Goal: Information Seeking & Learning: Learn about a topic

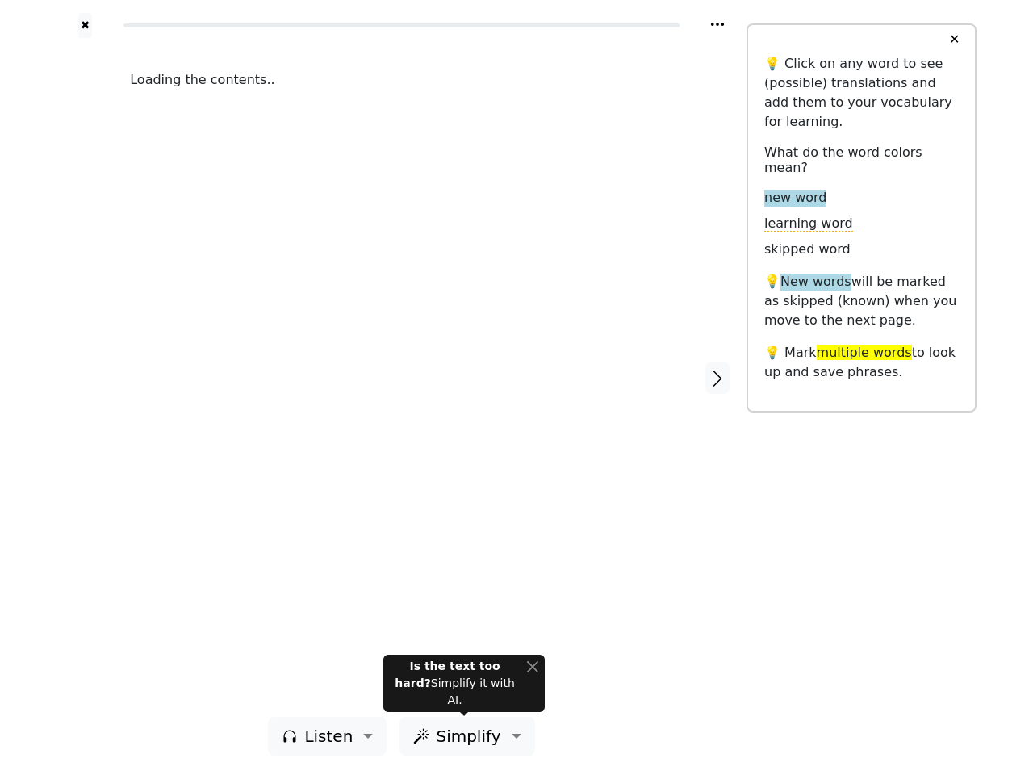
click at [517, 387] on div "Loading the contents.." at bounding box center [402, 377] width 576 height 679
click at [718, 24] on icon at bounding box center [717, 24] width 13 height 3
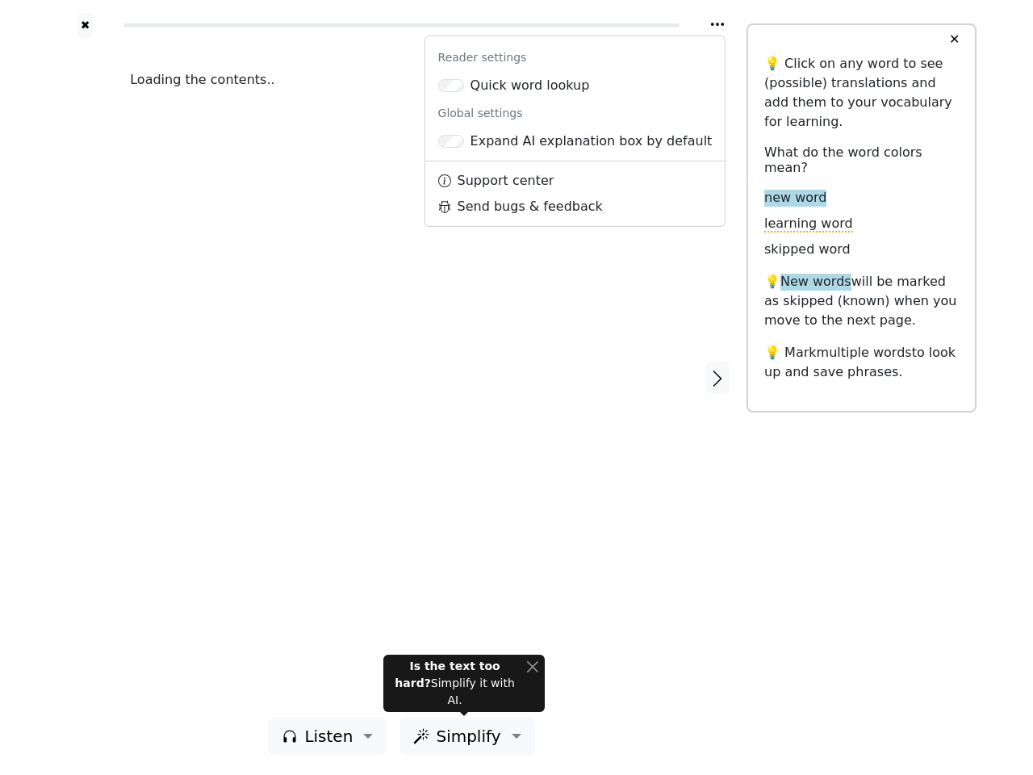
click at [85, 377] on div at bounding box center [85, 377] width 57 height 679
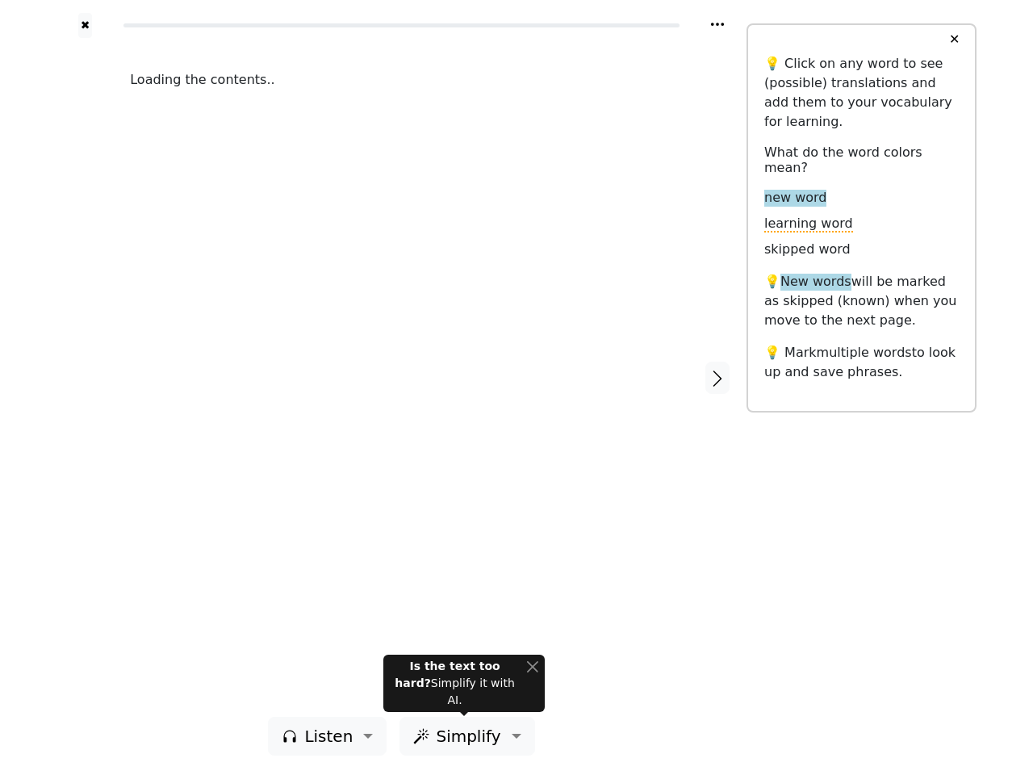
click at [401, 377] on div "Loading the contents.." at bounding box center [402, 377] width 576 height 679
click at [718, 378] on icon "button" at bounding box center [717, 378] width 19 height 19
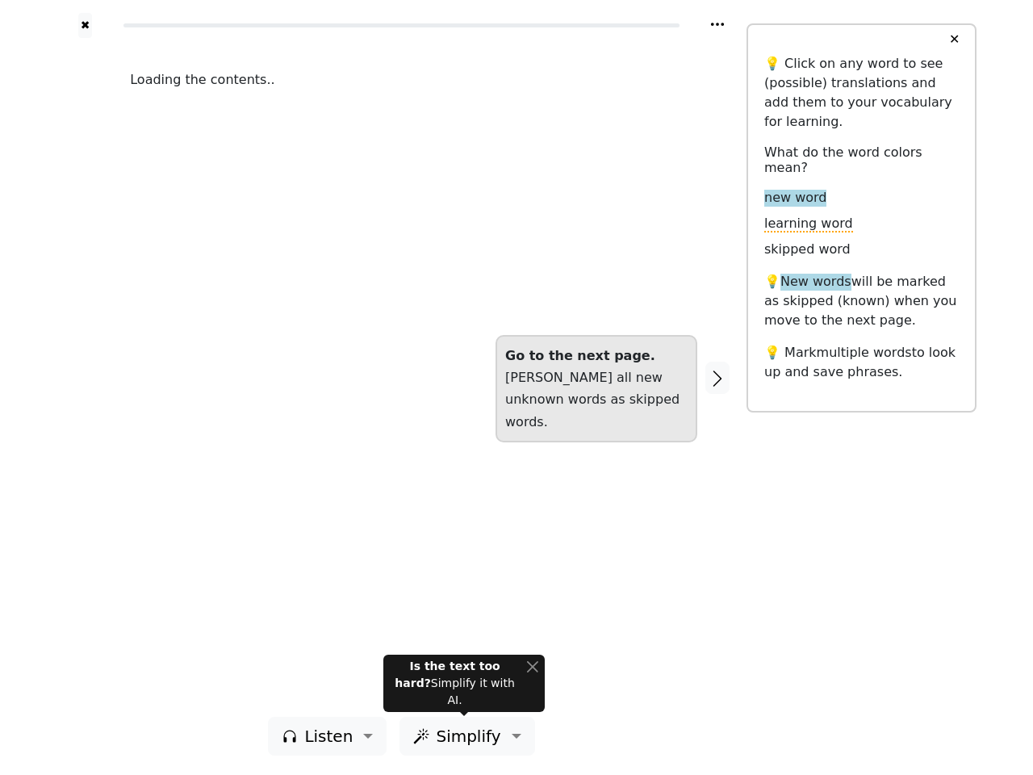
click at [332, 736] on span "Listen" at bounding box center [328, 736] width 48 height 24
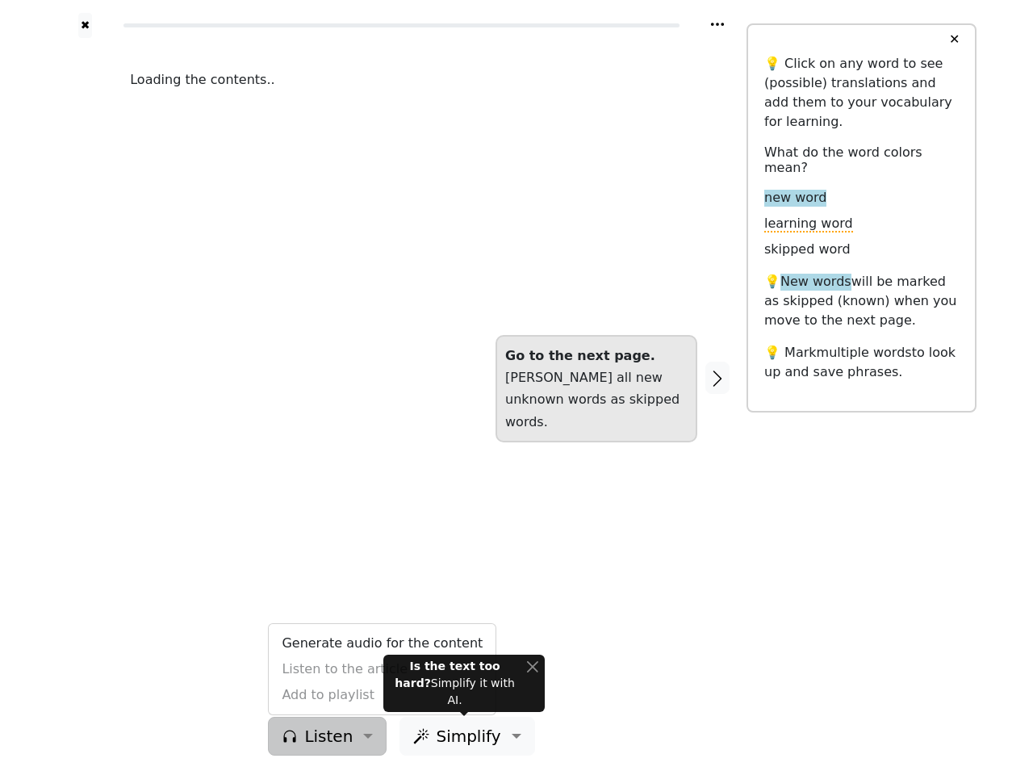
click at [463, 736] on span "Simplify" at bounding box center [468, 736] width 65 height 24
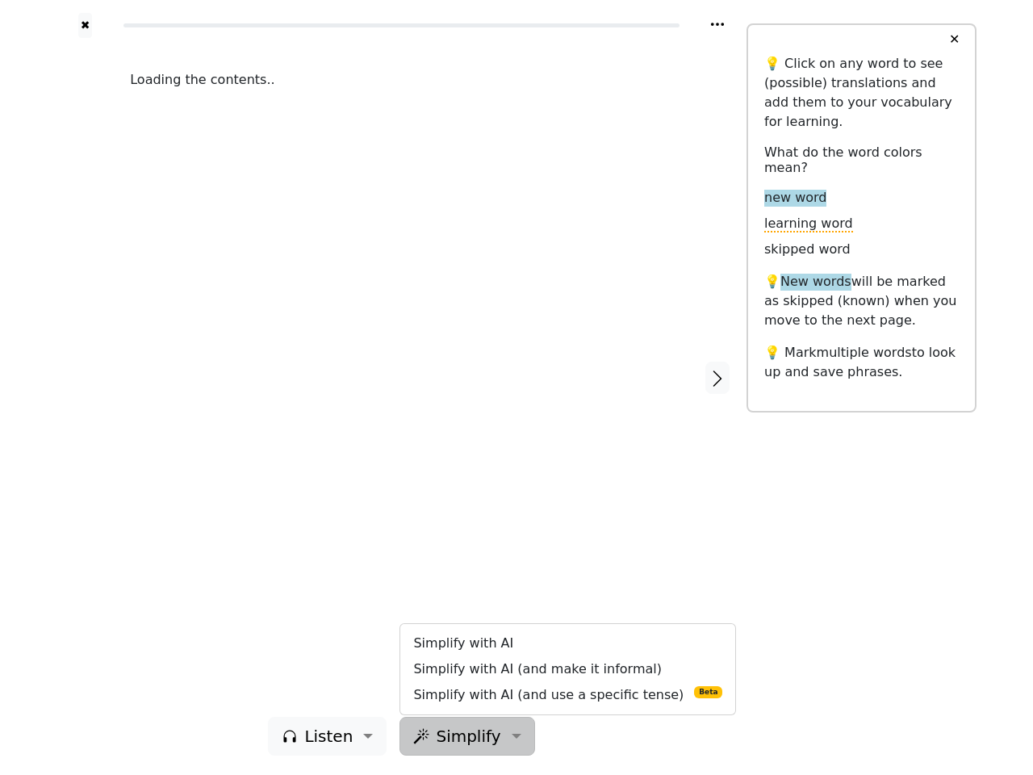
click at [954, 40] on button "✕" at bounding box center [955, 39] width 30 height 29
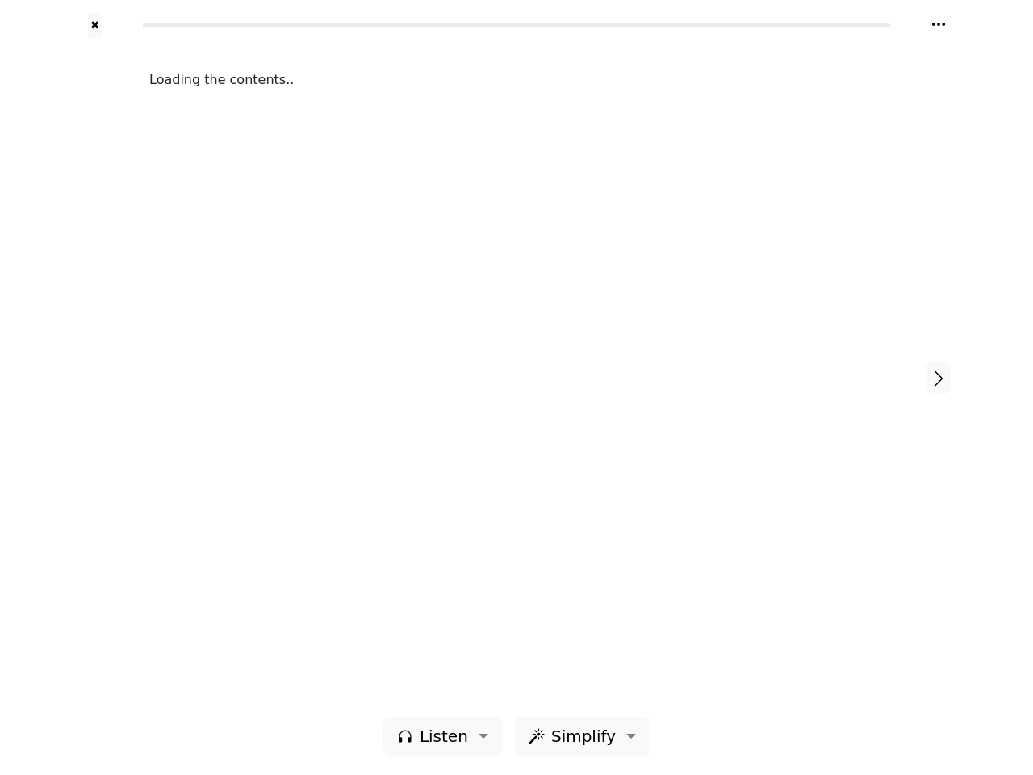
click at [464, 692] on div "Loading the contents.." at bounding box center [516, 377] width 767 height 679
